Goal: Task Accomplishment & Management: Use online tool/utility

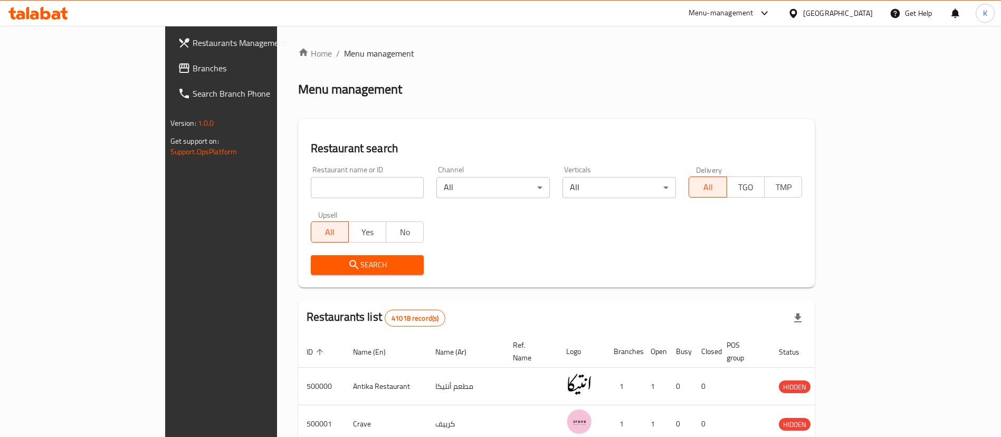
drag, startPoint x: 273, startPoint y: 178, endPoint x: 314, endPoint y: 166, distance: 42.1
click at [311, 178] on input "search" at bounding box center [367, 187] width 113 height 21
type input "Cilantro"
click button "Search" at bounding box center [367, 265] width 113 height 20
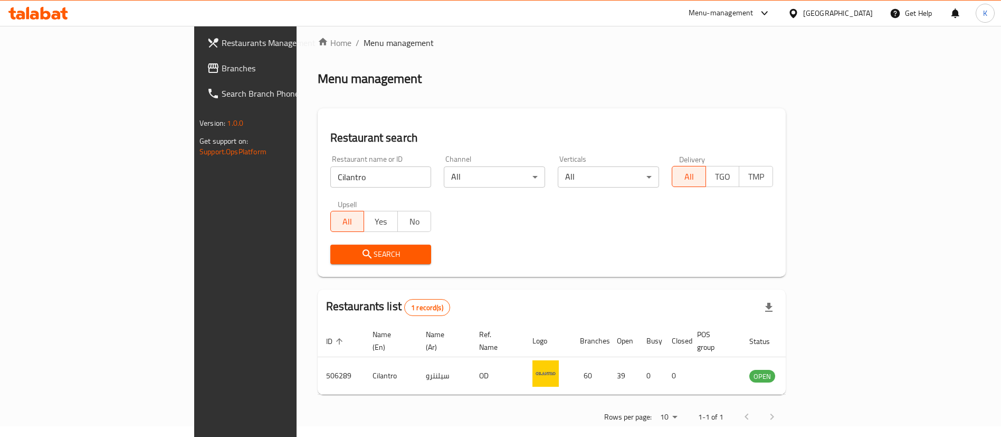
scroll to position [14, 0]
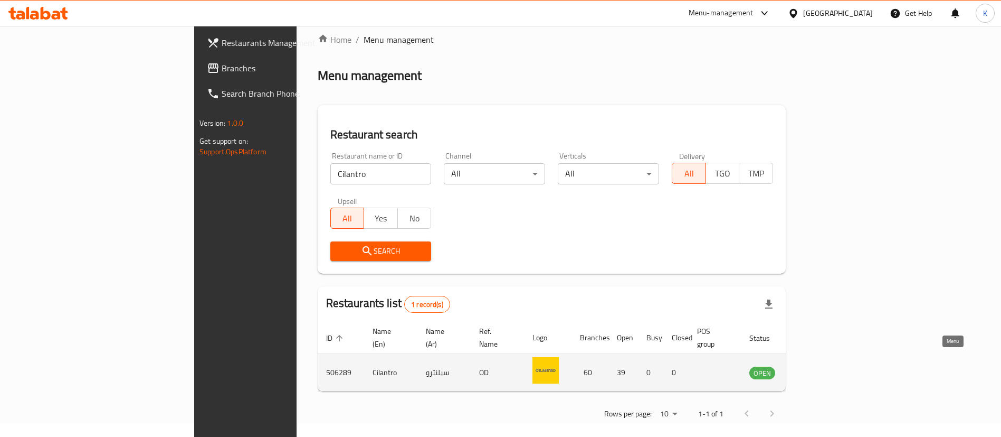
click at [817, 368] on icon "enhanced table" at bounding box center [812, 372] width 12 height 9
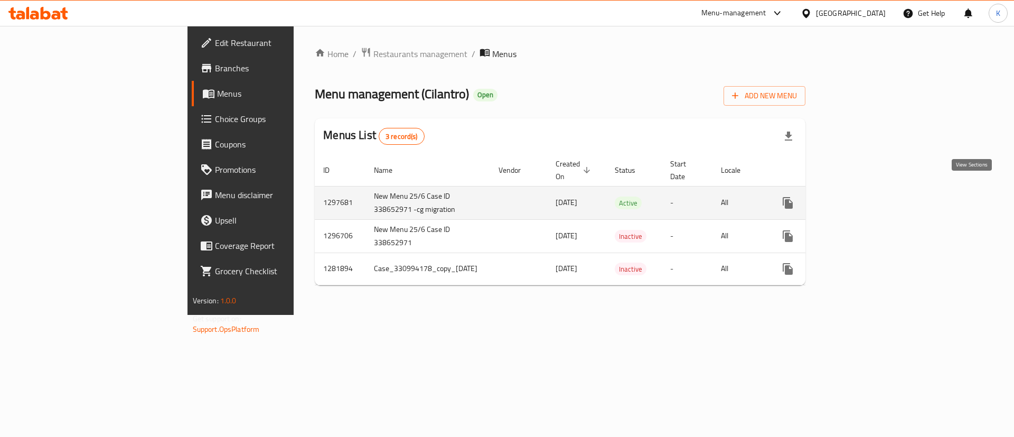
click at [870, 196] on icon "enhanced table" at bounding box center [863, 202] width 13 height 13
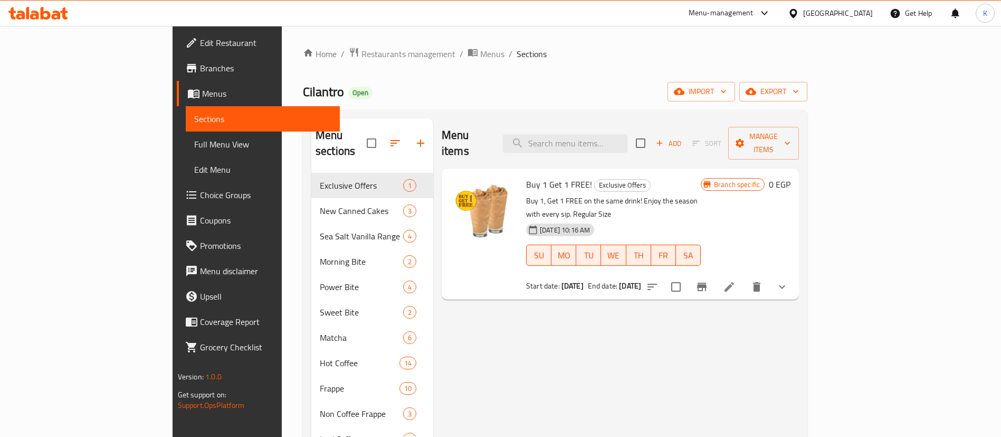
click at [628, 134] on input "search" at bounding box center [565, 143] width 125 height 18
type input "s"
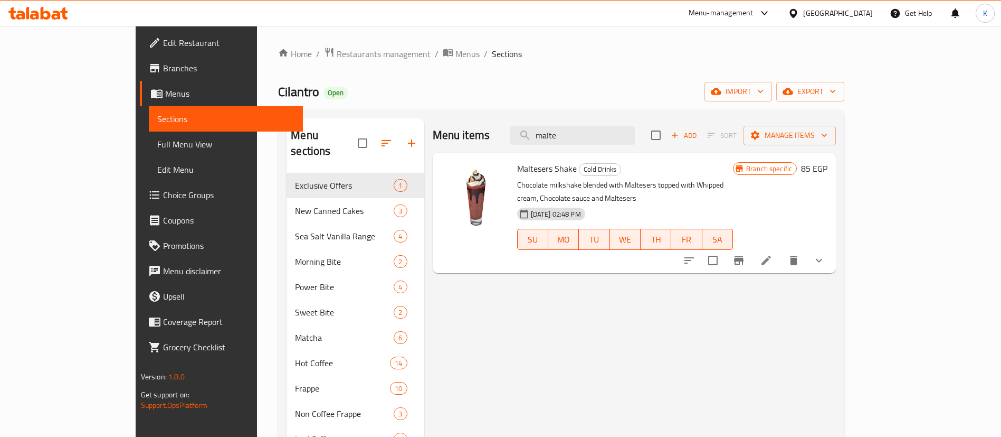
type input "malte"
click at [745, 254] on icon "Branch-specific-item" at bounding box center [739, 260] width 13 height 13
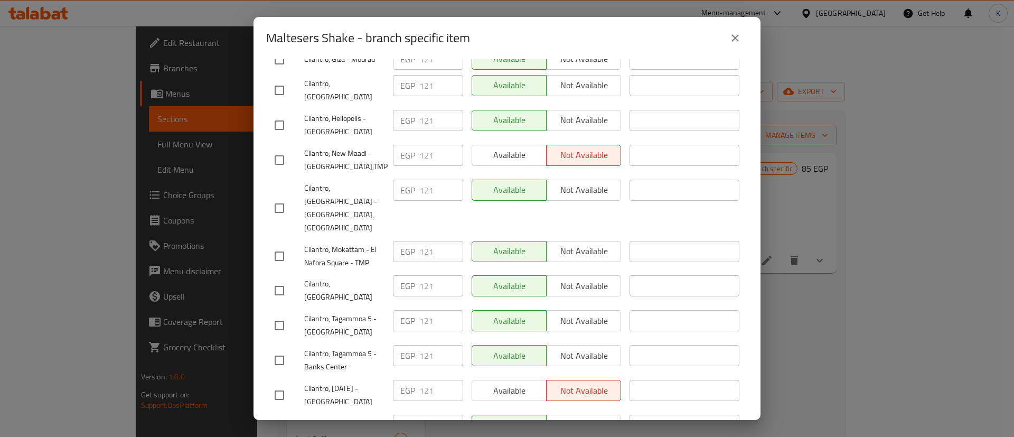
scroll to position [633, 0]
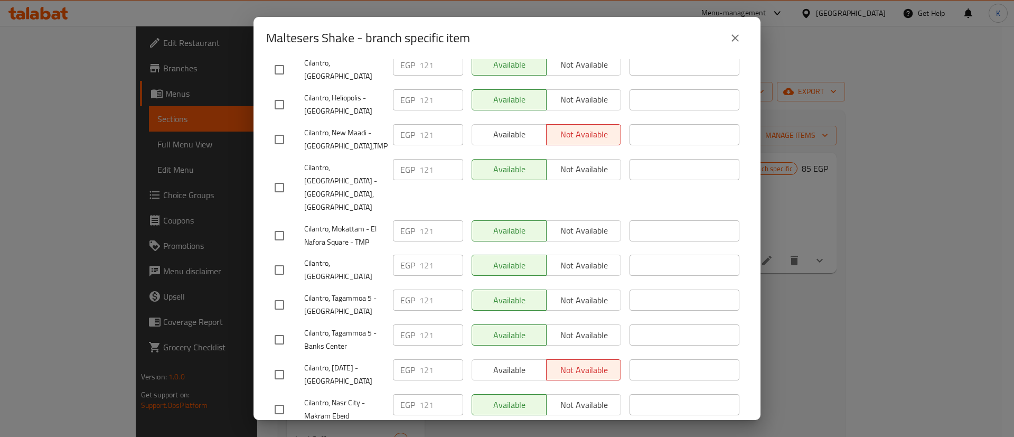
click at [362, 361] on span "Cilantro, [DATE] - [GEOGRAPHIC_DATA]" at bounding box center [344, 374] width 80 height 26
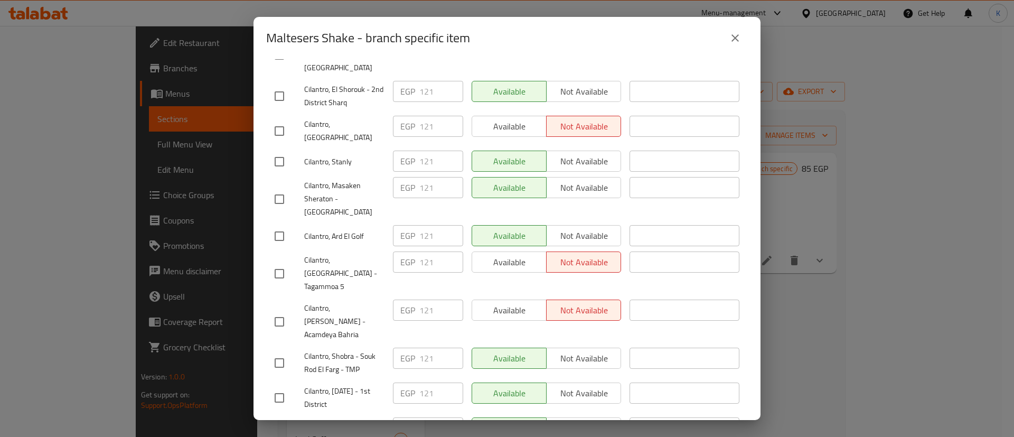
scroll to position [950, 0]
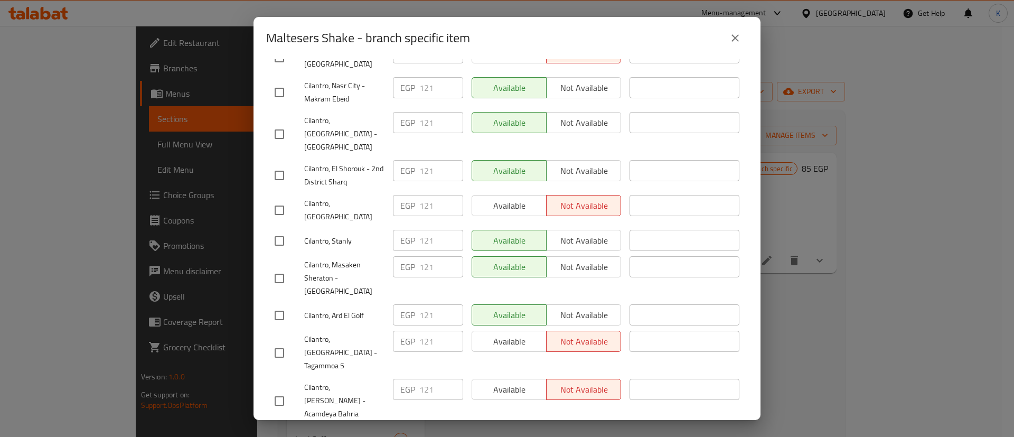
click at [351, 197] on span "Cilantro, [GEOGRAPHIC_DATA]" at bounding box center [344, 210] width 80 height 26
click at [353, 333] on span "Cilantro, [GEOGRAPHIC_DATA] - Tagammoa 5" at bounding box center [344, 353] width 80 height 40
click at [345, 381] on span "Cilantro, [PERSON_NAME] - Acamdeya Bahria" at bounding box center [344, 401] width 80 height 40
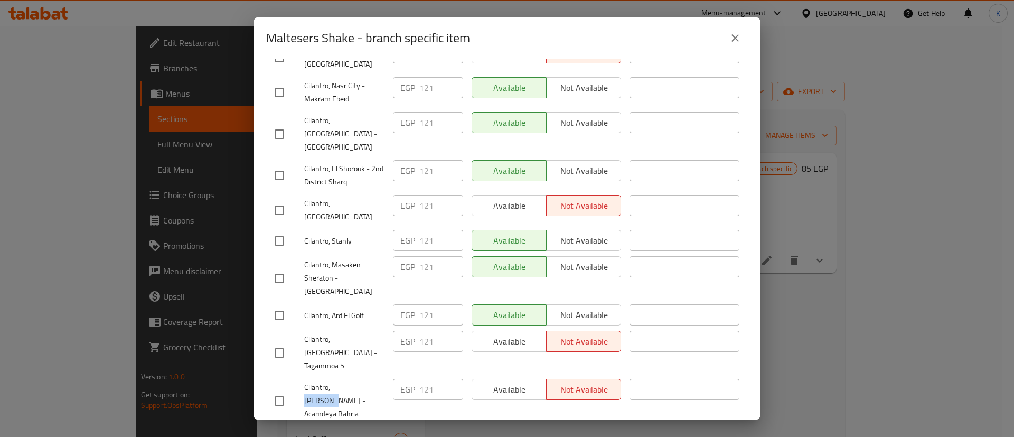
click at [345, 381] on span "Cilantro, [PERSON_NAME] - Acamdeya Bahria" at bounding box center [344, 401] width 80 height 40
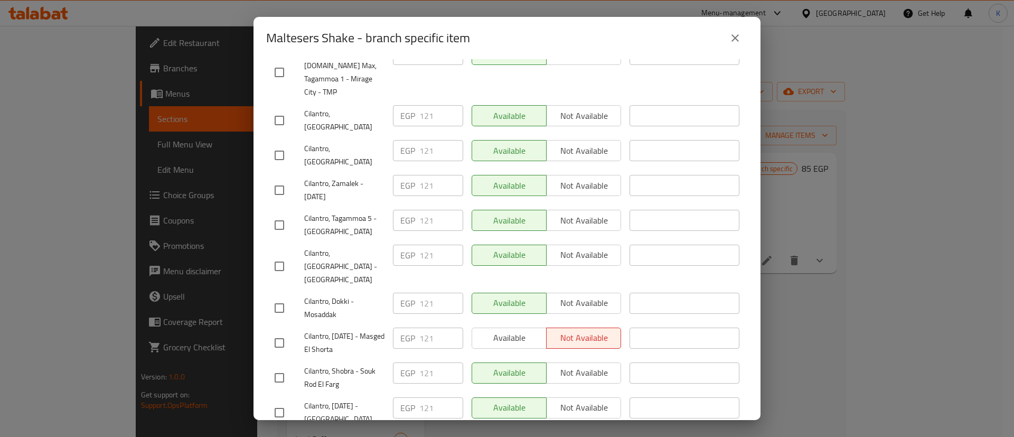
scroll to position [1504, 0]
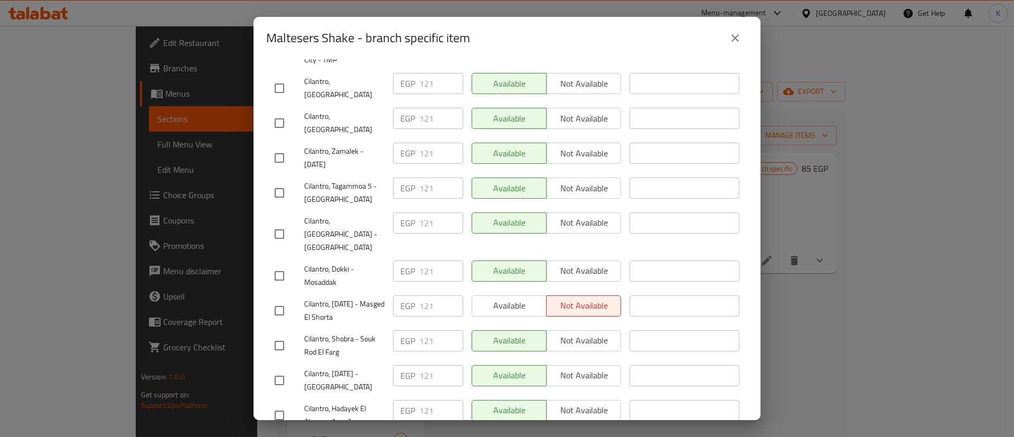
click at [348, 297] on span "Cilantro, [DATE] - Masged El Shorta" at bounding box center [344, 310] width 80 height 26
click at [349, 297] on span "Cilantro, [DATE] - Masged El Shorta" at bounding box center [344, 310] width 80 height 26
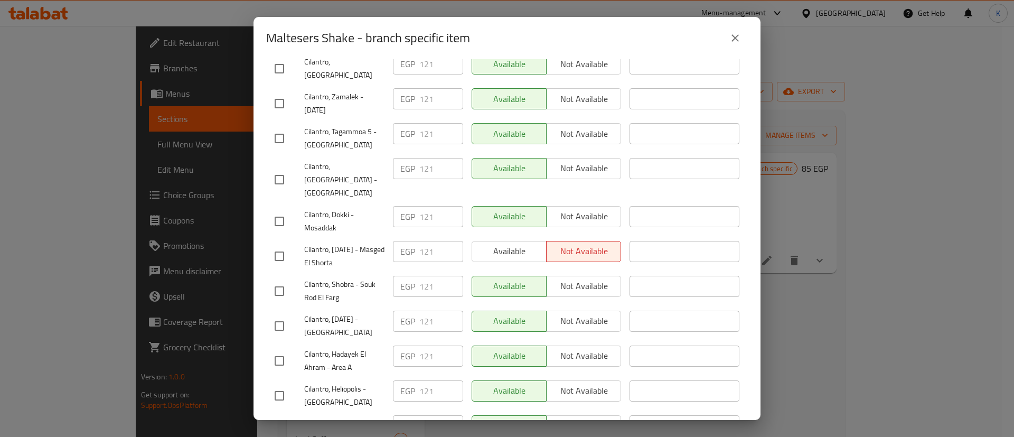
scroll to position [1584, 0]
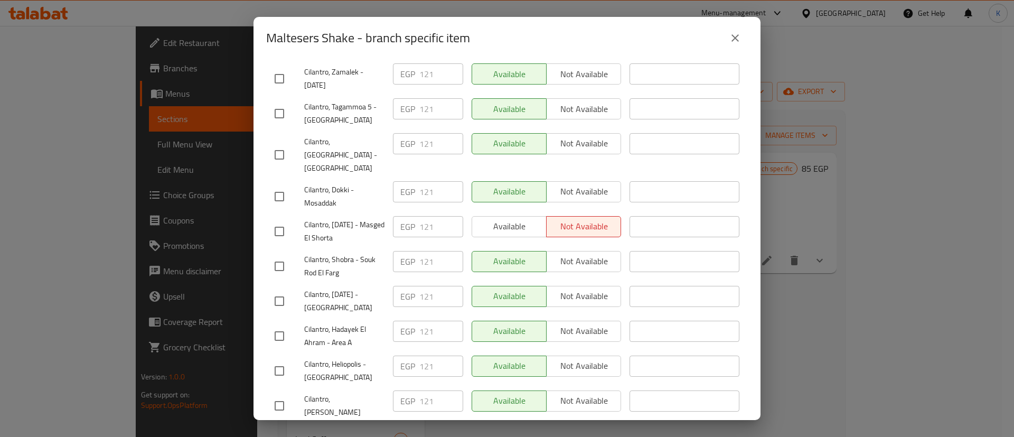
click at [345, 429] on span "Cilantro, Semouha" at bounding box center [344, 435] width 80 height 13
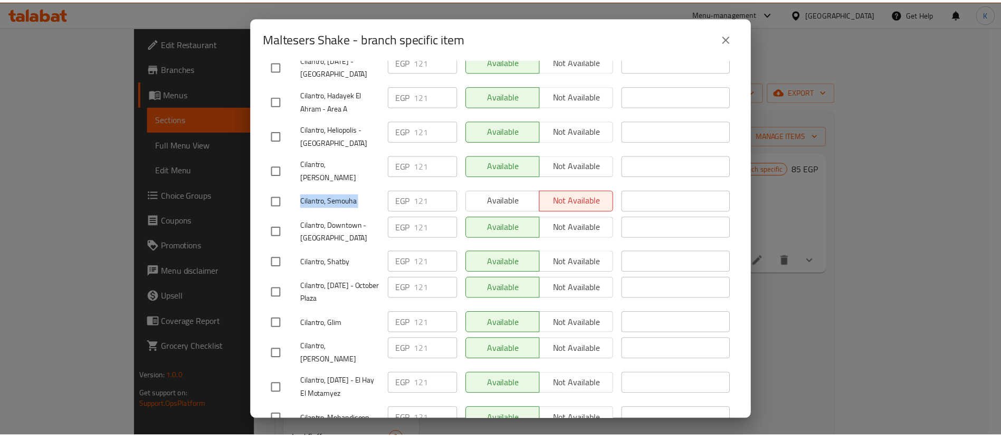
scroll to position [1875, 0]
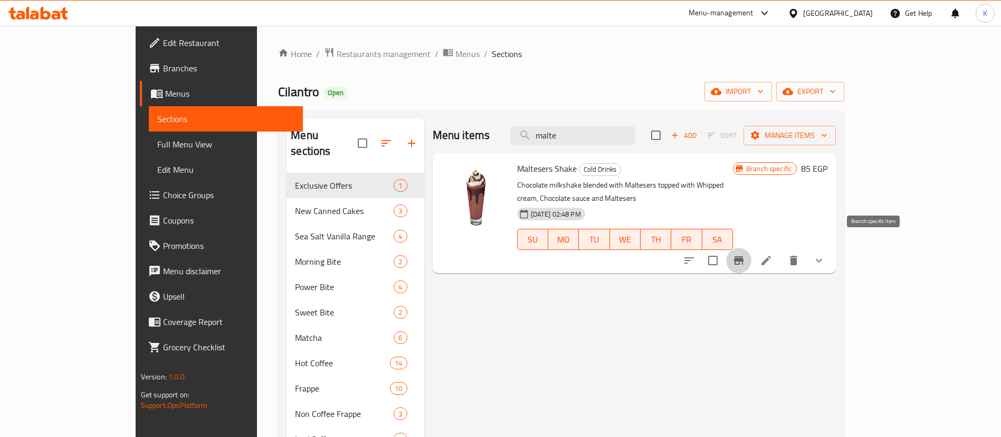
drag, startPoint x: 301, startPoint y: 50, endPoint x: 320, endPoint y: 32, distance: 25.8
click at [337, 50] on span "Restaurants management" at bounding box center [384, 54] width 94 height 13
